Goal: Information Seeking & Learning: Learn about a topic

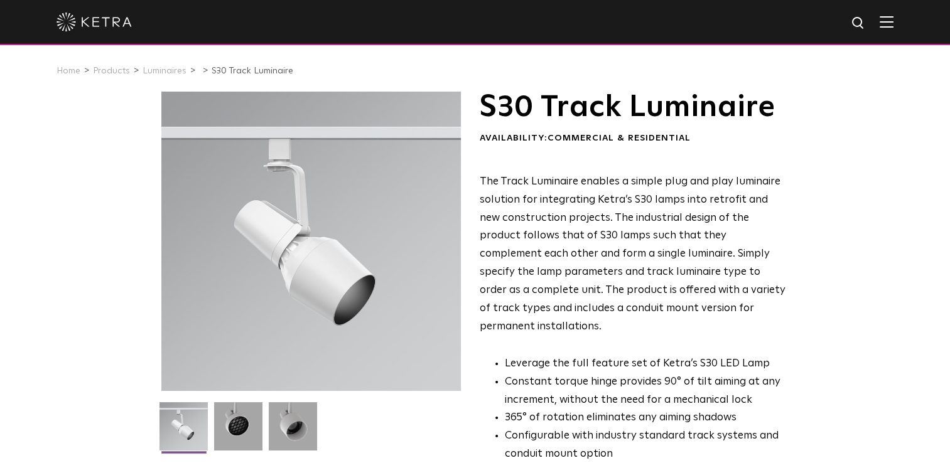
scroll to position [272, 0]
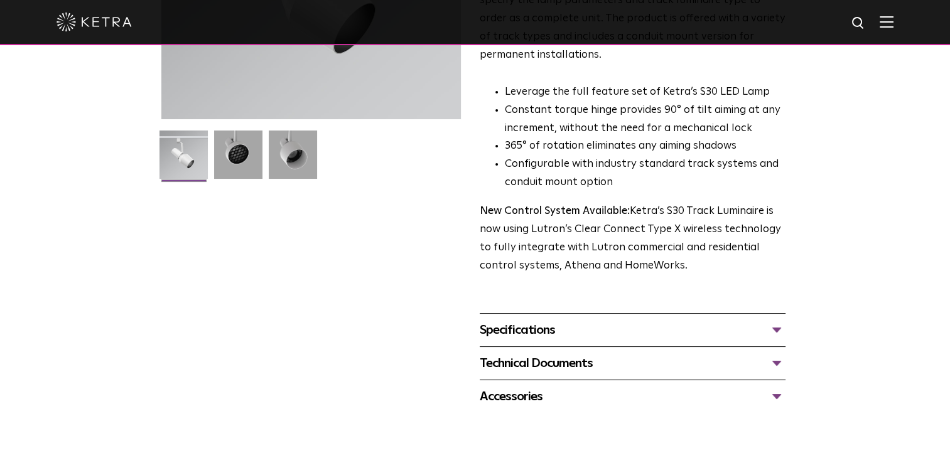
click at [514, 320] on div "Specifications" at bounding box center [633, 330] width 306 height 20
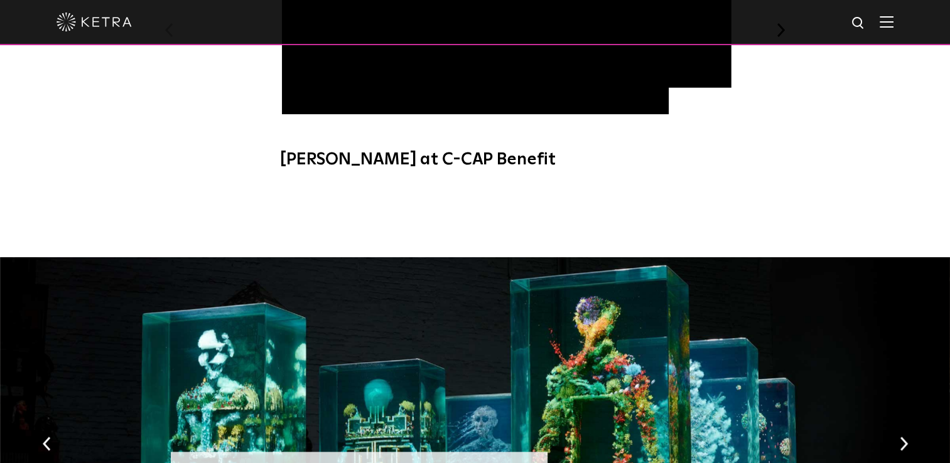
scroll to position [1360, 0]
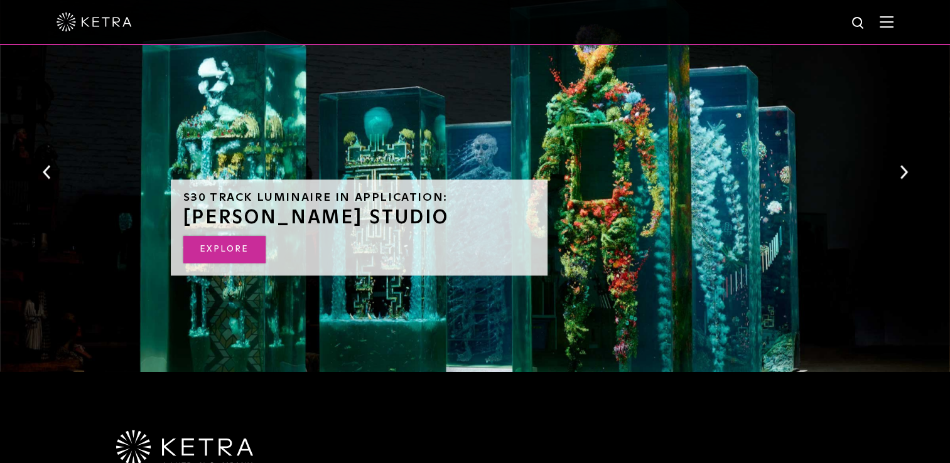
click at [229, 236] on link "EXPLORE" at bounding box center [224, 249] width 82 height 27
click at [223, 236] on link "EXPLORE" at bounding box center [224, 249] width 82 height 27
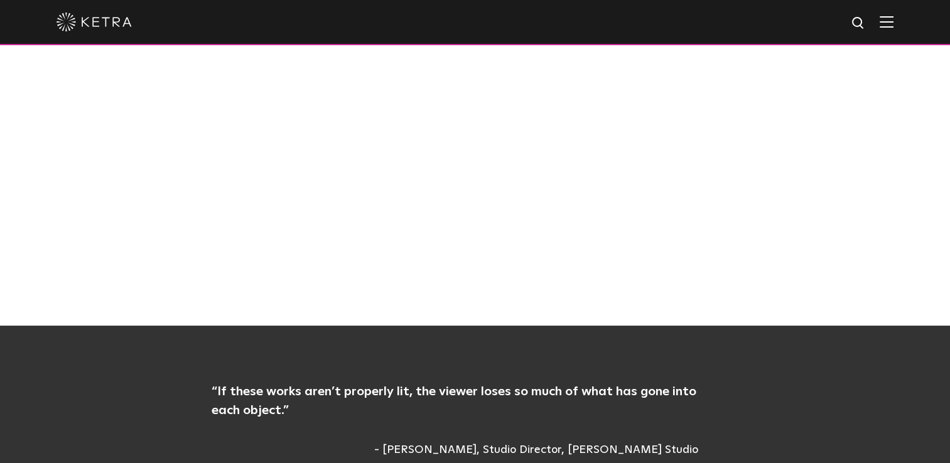
scroll to position [816, 0]
